Goal: Transaction & Acquisition: Purchase product/service

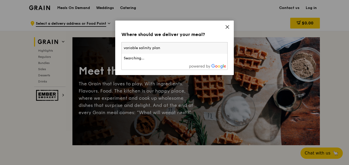
type input "variable salinity plant"
drag, startPoint x: 0, startPoint y: 0, endPoint x: 104, endPoint y: 37, distance: 110.3
click at [104, 37] on div "Where should we deliver your meal? Please enter three or more characters variab…" at bounding box center [174, 82] width 349 height 165
click at [181, 49] on span "Please enter three or more characters" at bounding box center [156, 48] width 65 height 4
type input "v"
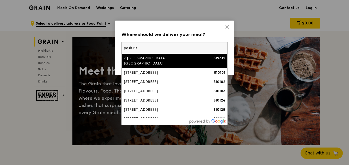
type input "pasir ris"
click at [180, 58] on div "7 [GEOGRAPHIC_DATA], [GEOGRAPHIC_DATA]" at bounding box center [162, 61] width 76 height 10
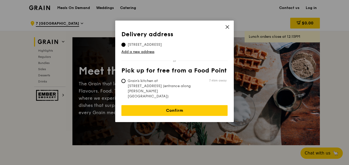
click at [157, 83] on span "Grain's kitchen at [STREET_ADDRESS] (entrance along [PERSON_NAME][GEOGRAPHIC_DA…" at bounding box center [159, 89] width 77 height 21
click at [125, 83] on input "Grain's kitchen at [STREET_ADDRESS] (entrance along [PERSON_NAME][GEOGRAPHIC_DA…" at bounding box center [123, 81] width 4 height 4
radio input "true"
click at [134, 42] on span "[STREET_ADDRESS]" at bounding box center [144, 44] width 47 height 5
click at [125, 43] on input "[STREET_ADDRESS]" at bounding box center [123, 45] width 4 height 4
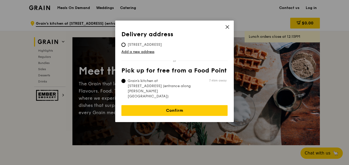
radio input "true"
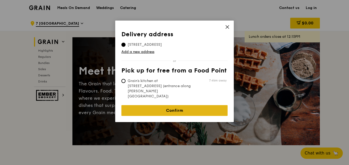
click at [176, 105] on link "Confirm" at bounding box center [174, 110] width 106 height 11
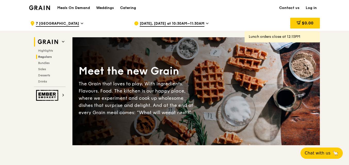
click at [49, 57] on span "Regulars" at bounding box center [45, 57] width 14 height 4
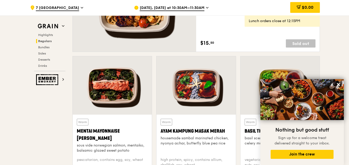
scroll to position [437, 0]
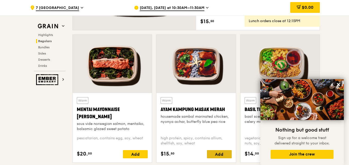
click at [221, 157] on div "Add" at bounding box center [219, 154] width 25 height 8
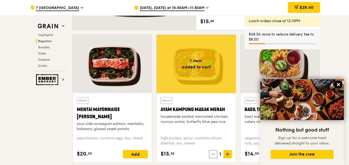
click at [339, 83] on icon at bounding box center [338, 84] width 5 height 5
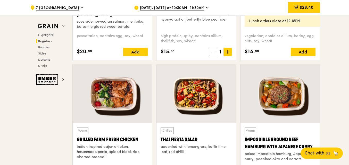
scroll to position [540, 0]
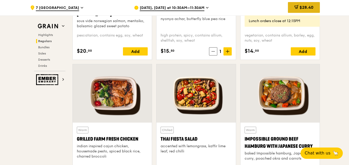
click at [305, 10] on div "$28.40" at bounding box center [304, 7] width 32 height 11
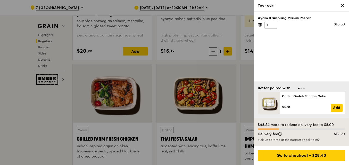
scroll to position [566, 0]
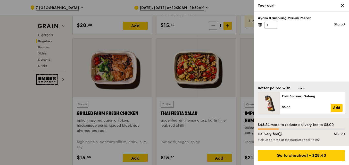
click at [340, 5] on icon at bounding box center [342, 5] width 5 height 5
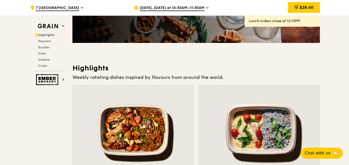
scroll to position [102, 0]
